Goal: Transaction & Acquisition: Purchase product/service

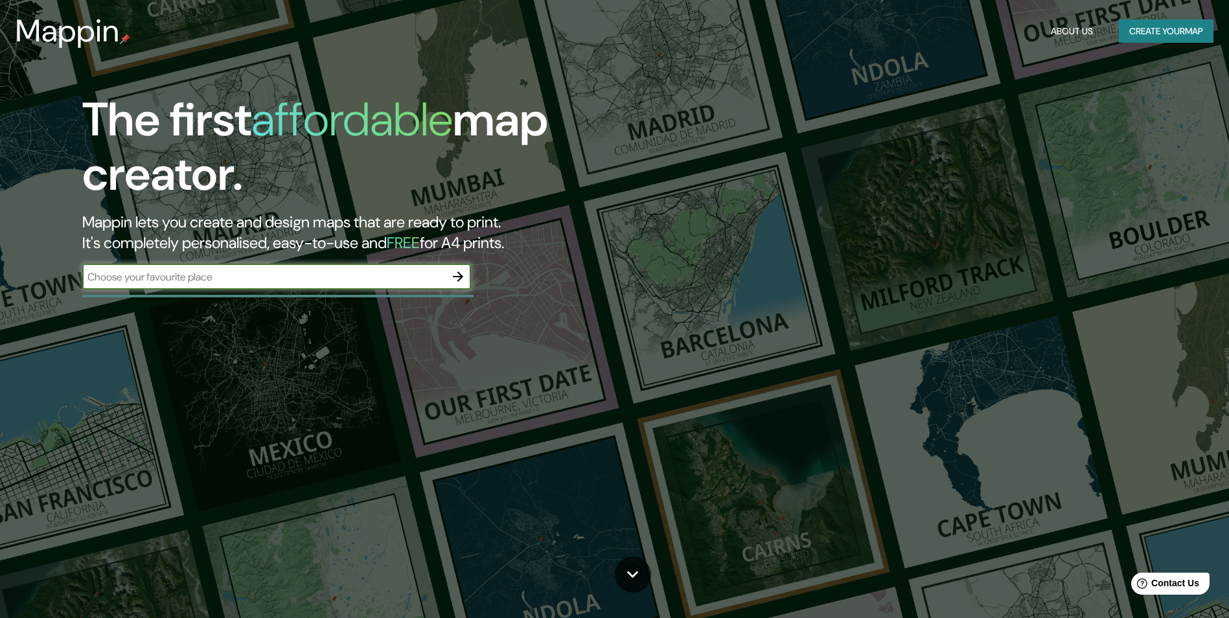
click at [443, 275] on input "text" at bounding box center [263, 276] width 363 height 15
click at [183, 275] on input "text" at bounding box center [263, 276] width 363 height 15
type input "india"
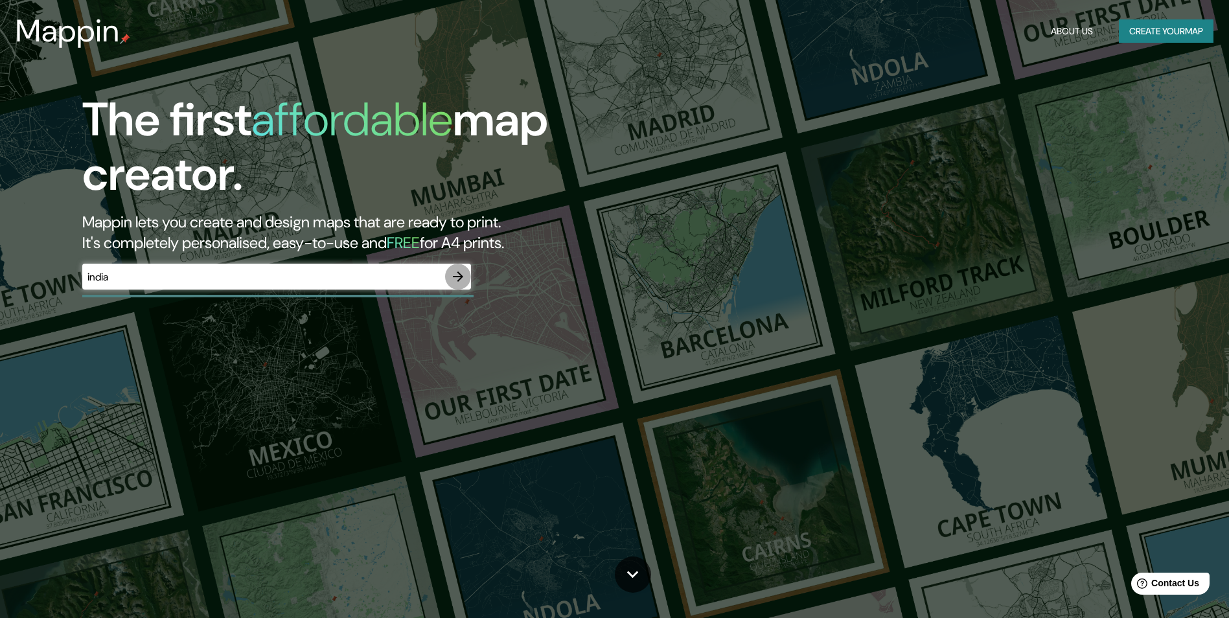
click at [459, 279] on icon "button" at bounding box center [458, 276] width 10 height 10
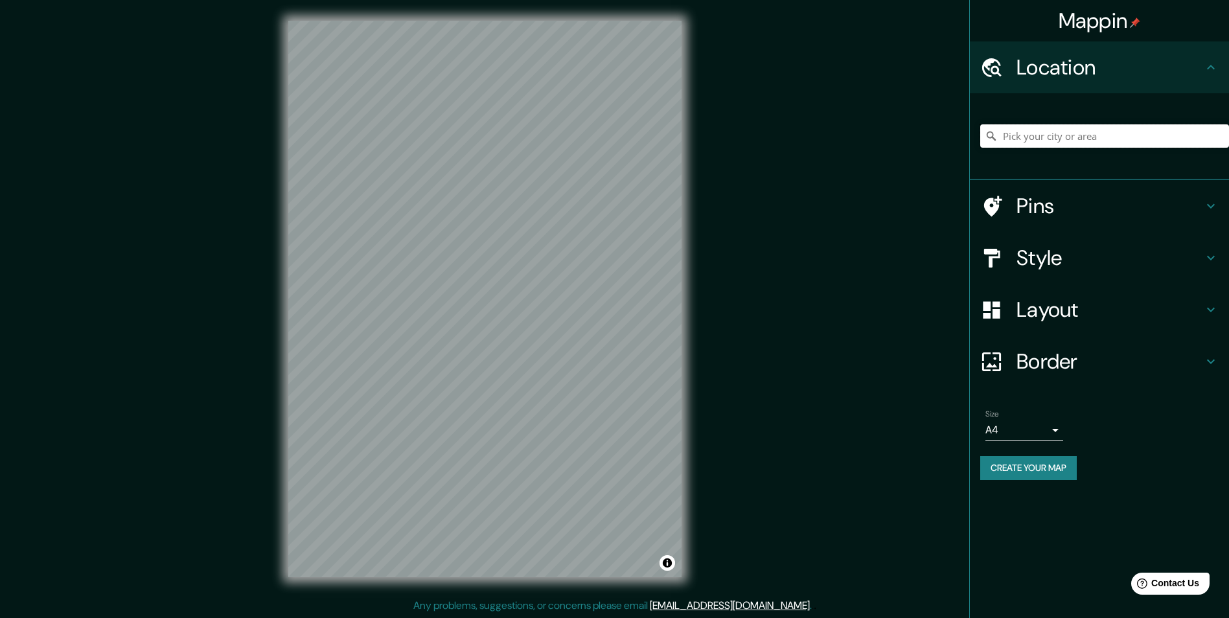
click at [1011, 142] on input "Pick your city or area" at bounding box center [1104, 135] width 249 height 23
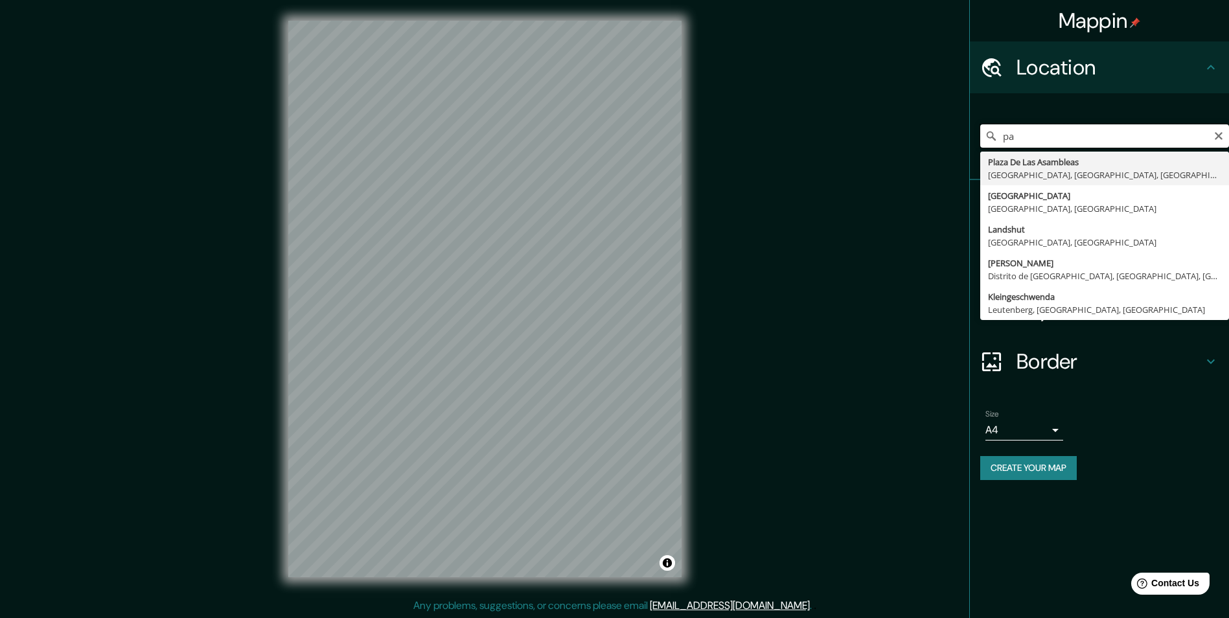
type input "p"
type input "[GEOGRAPHIC_DATA], [GEOGRAPHIC_DATA]"
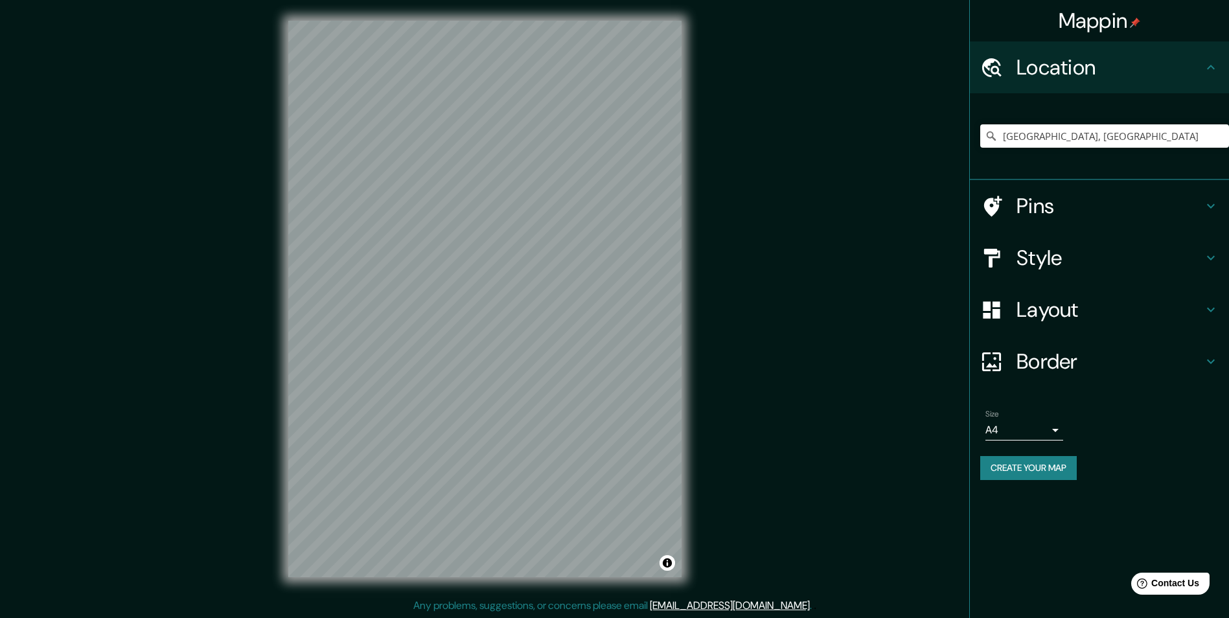
scroll to position [1, 0]
